Goal: Task Accomplishment & Management: Manage account settings

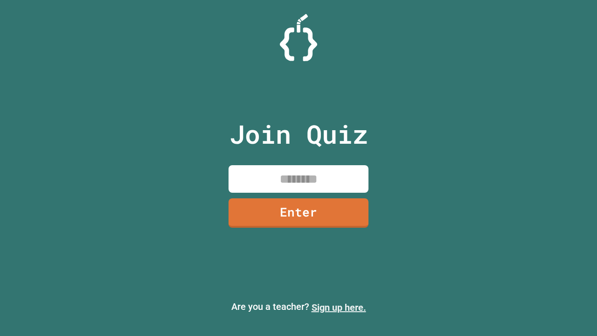
click at [339, 307] on link "Sign up here." at bounding box center [339, 307] width 55 height 11
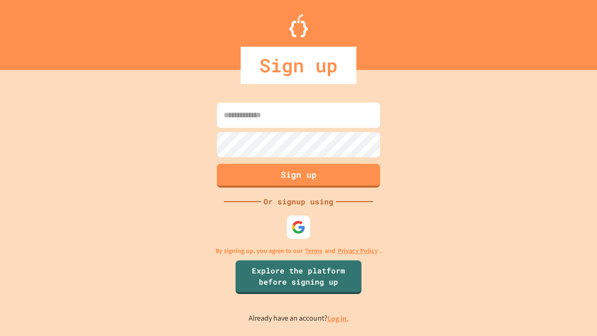
click at [339, 318] on link "Log in." at bounding box center [337, 318] width 21 height 10
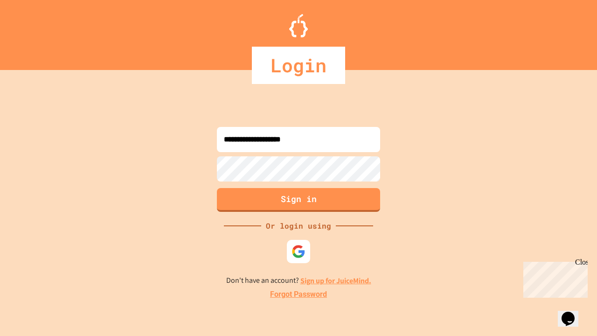
type input "**********"
